Goal: Check status: Check status

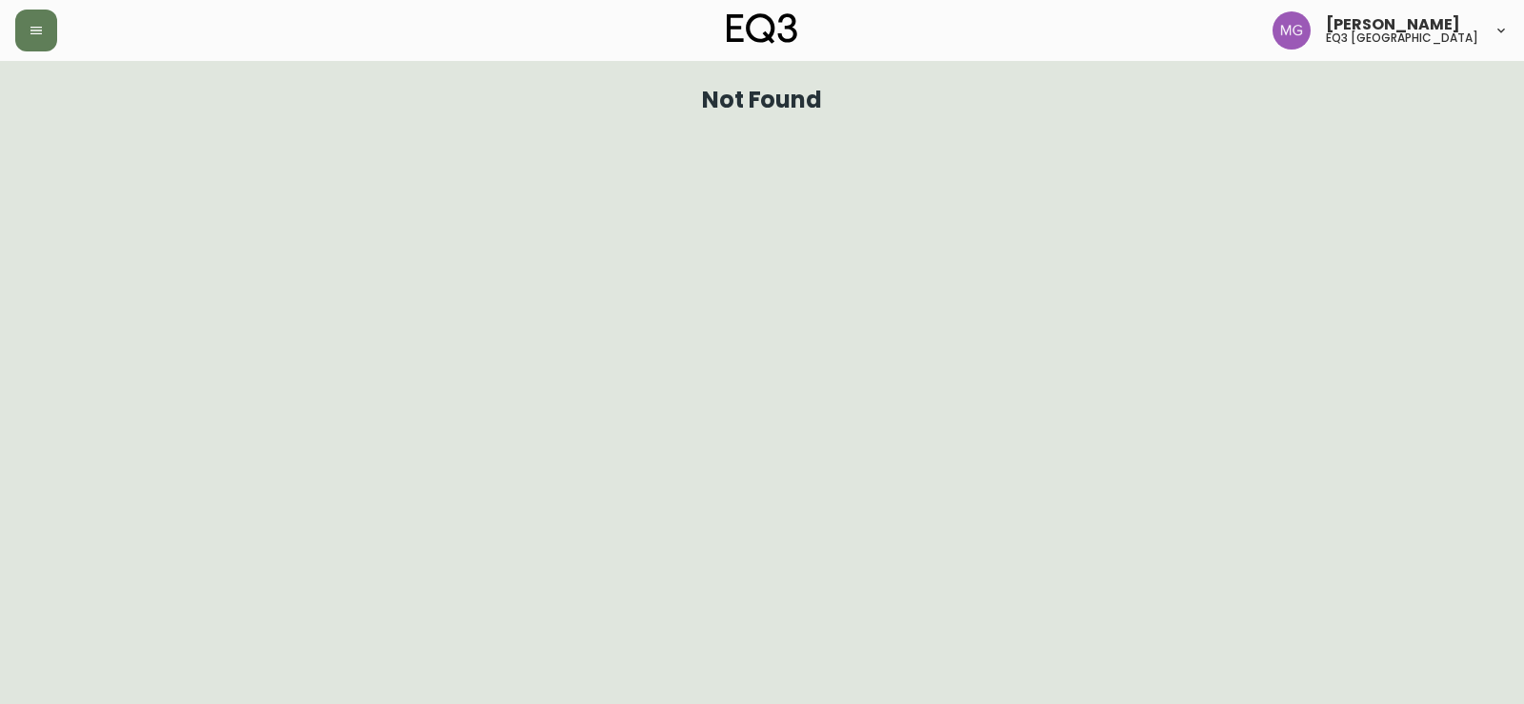
click at [39, 43] on button "button" at bounding box center [36, 31] width 42 height 42
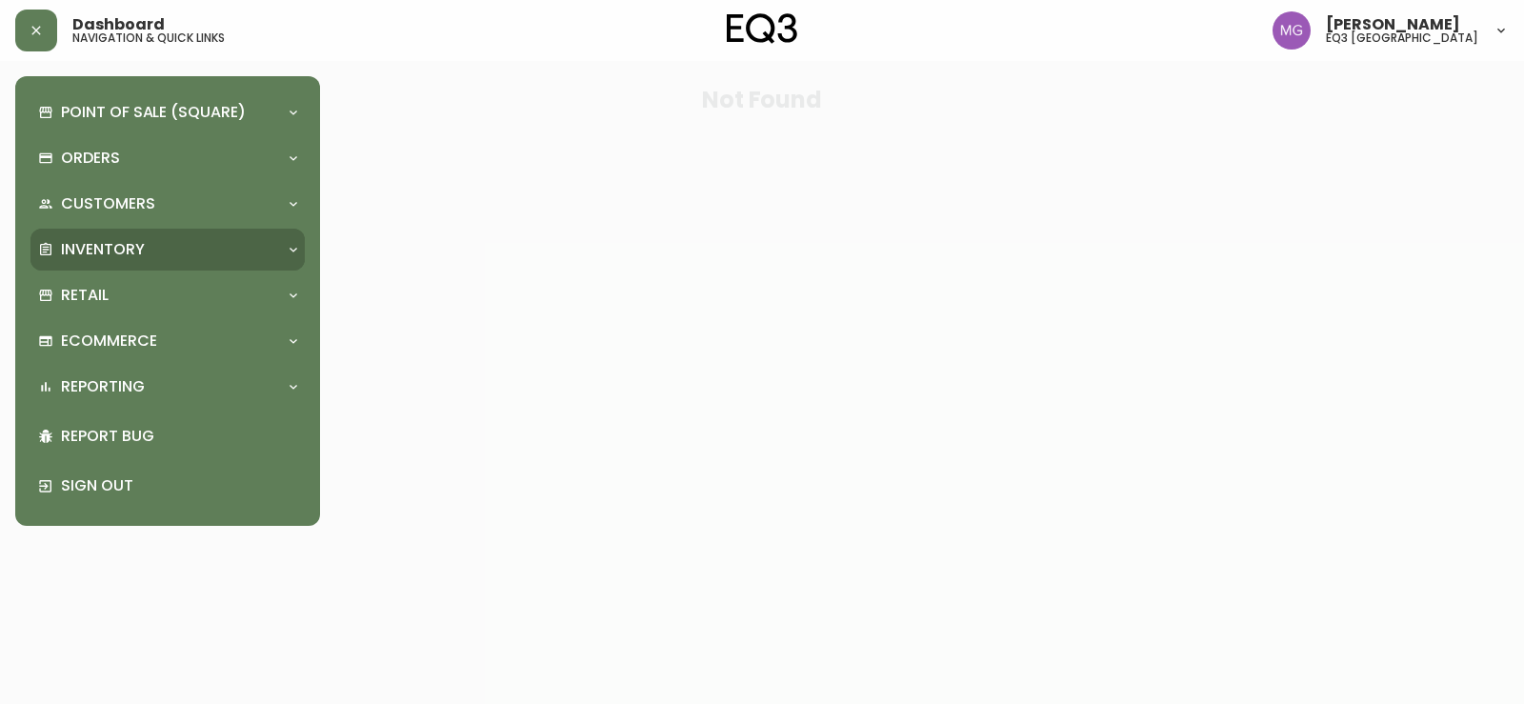
click at [145, 233] on div "Inventory" at bounding box center [167, 250] width 274 height 42
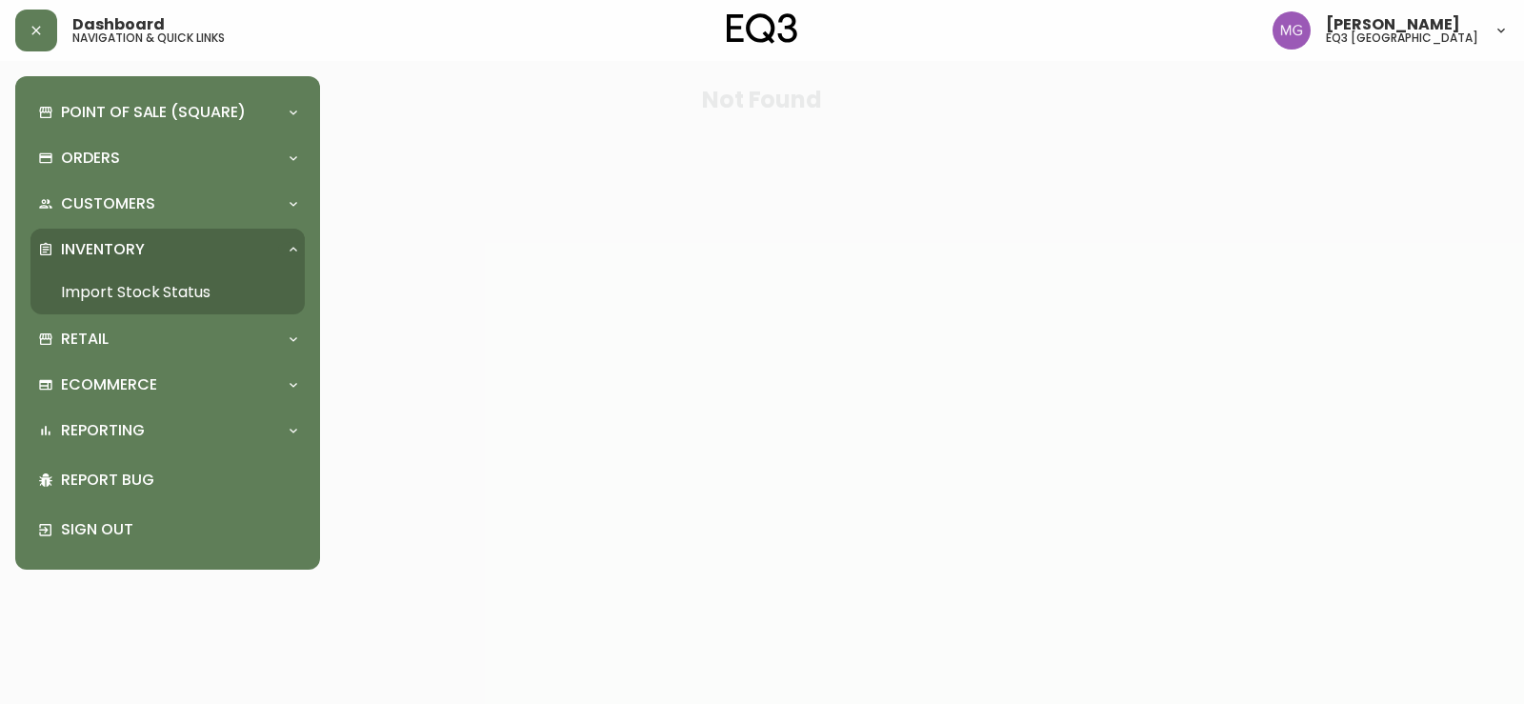
click at [142, 281] on link "Import Stock Status" at bounding box center [167, 293] width 274 height 44
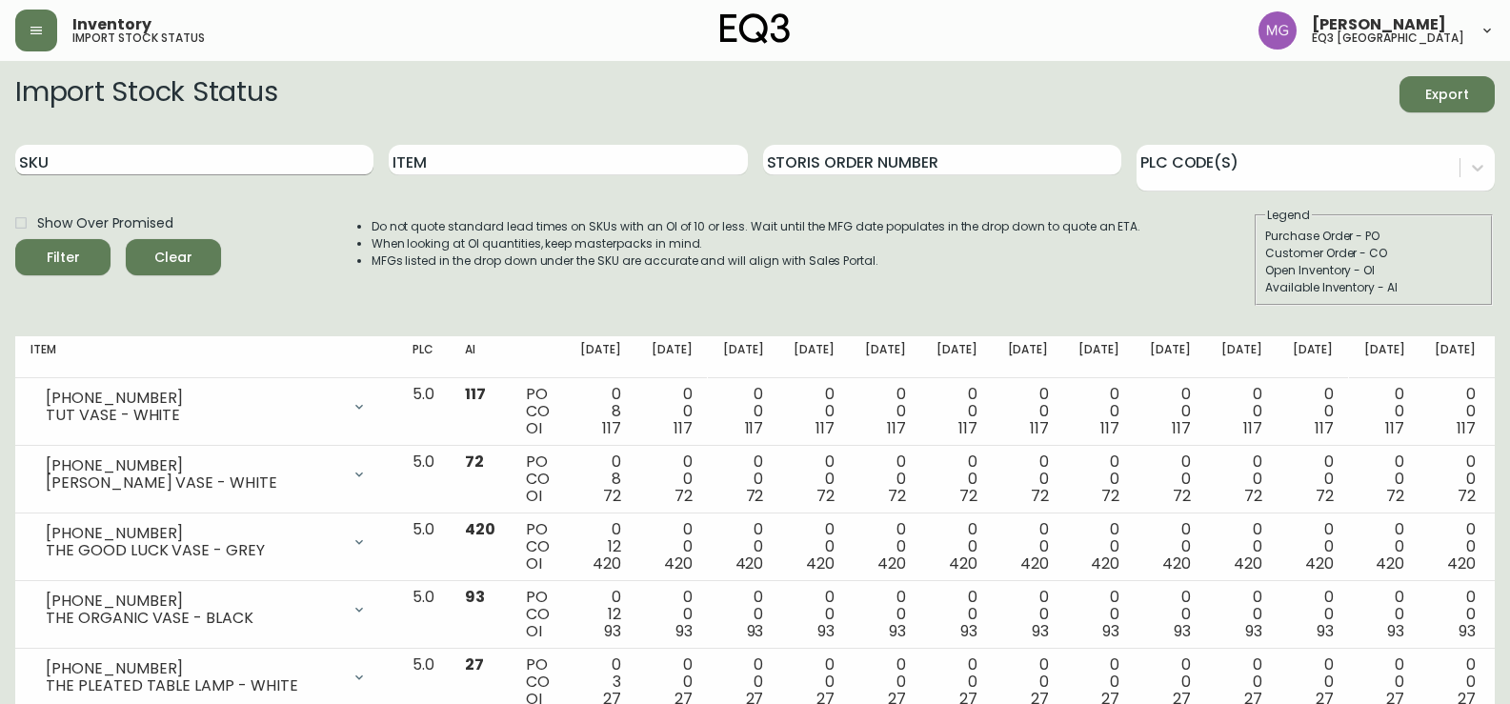
click at [275, 171] on input "SKU" at bounding box center [194, 160] width 358 height 30
paste input "[PHONE_NUMBER]"
type input "[PHONE_NUMBER]"
click at [15, 239] on button "Filter" at bounding box center [62, 257] width 95 height 36
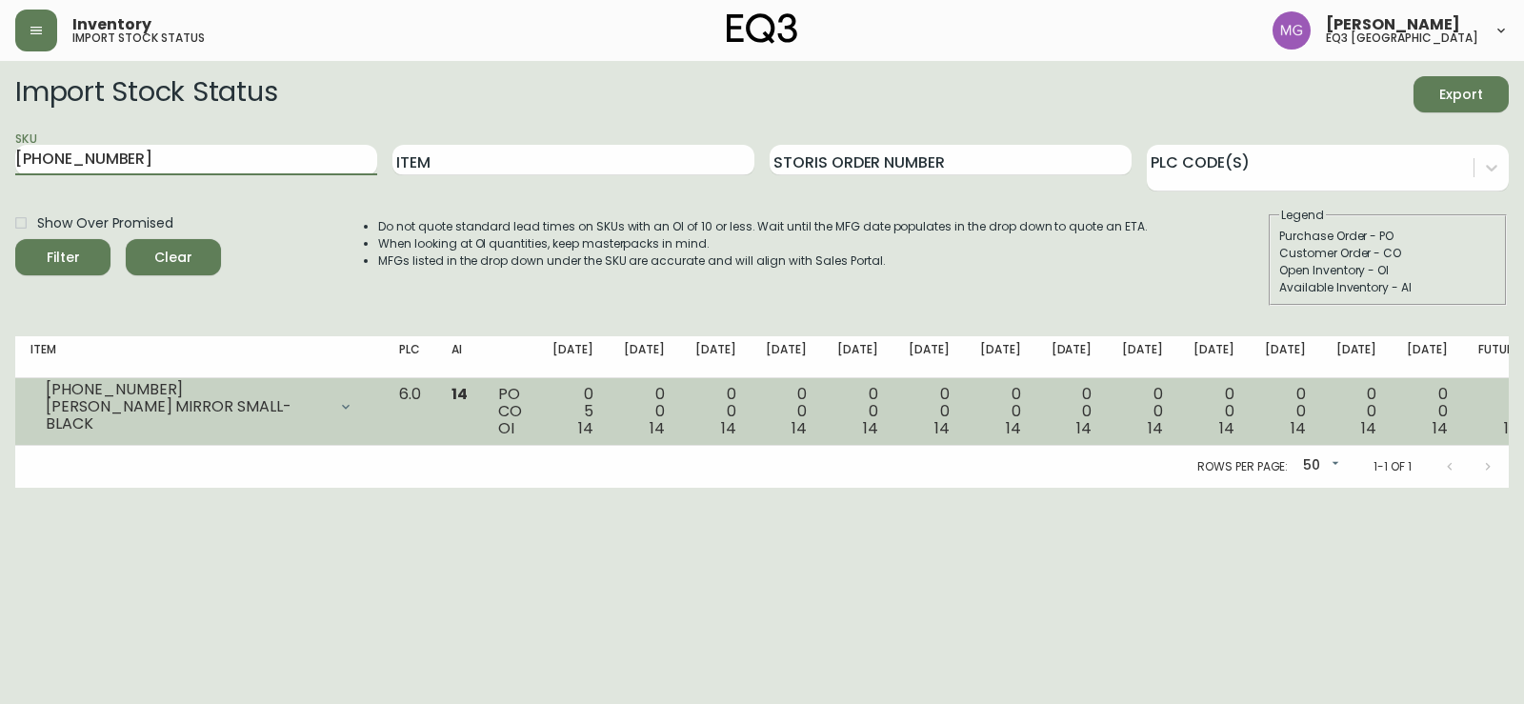
click at [327, 423] on div "[PERSON_NAME] MIRROR SMALL-BLACK" at bounding box center [186, 415] width 281 height 34
click at [365, 397] on div at bounding box center [346, 407] width 38 height 38
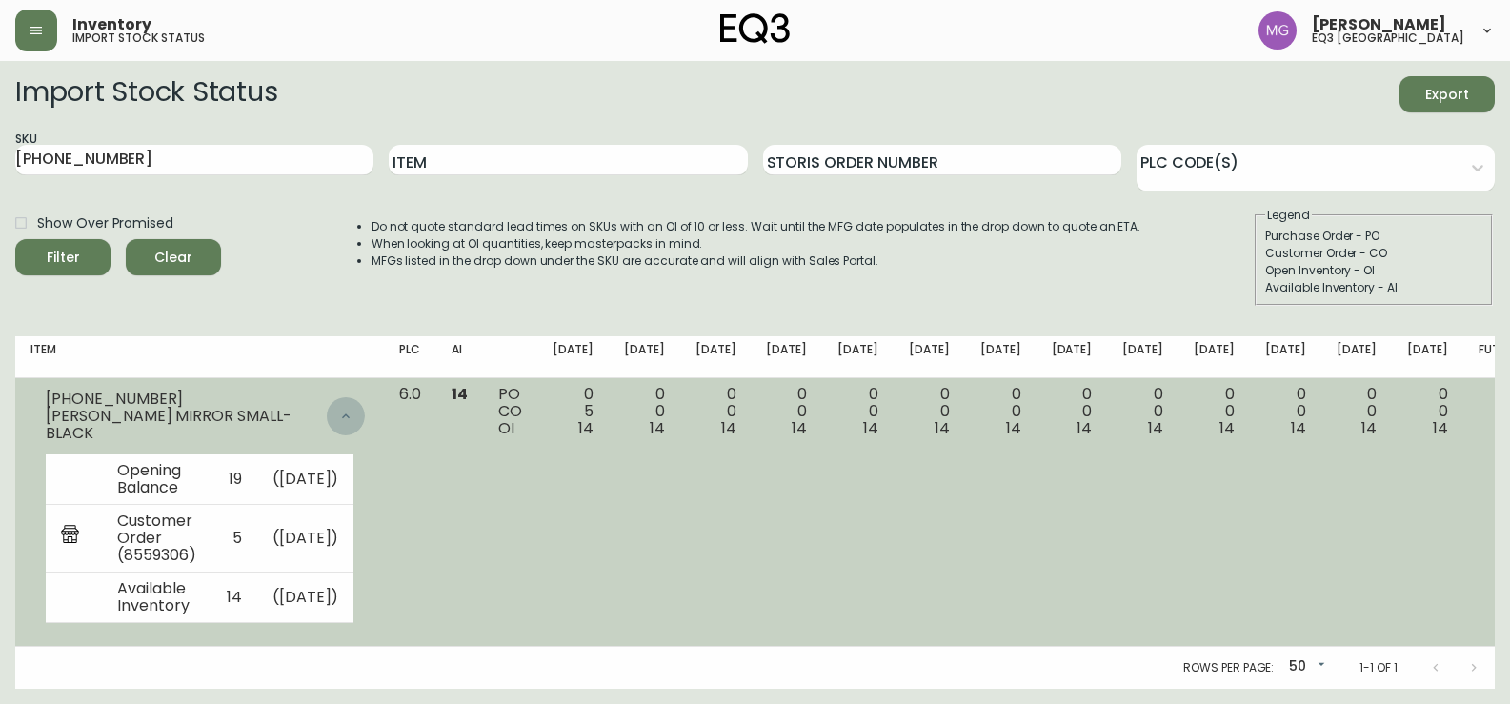
click at [353, 421] on icon at bounding box center [345, 416] width 15 height 15
